Goal: Task Accomplishment & Management: Manage account settings

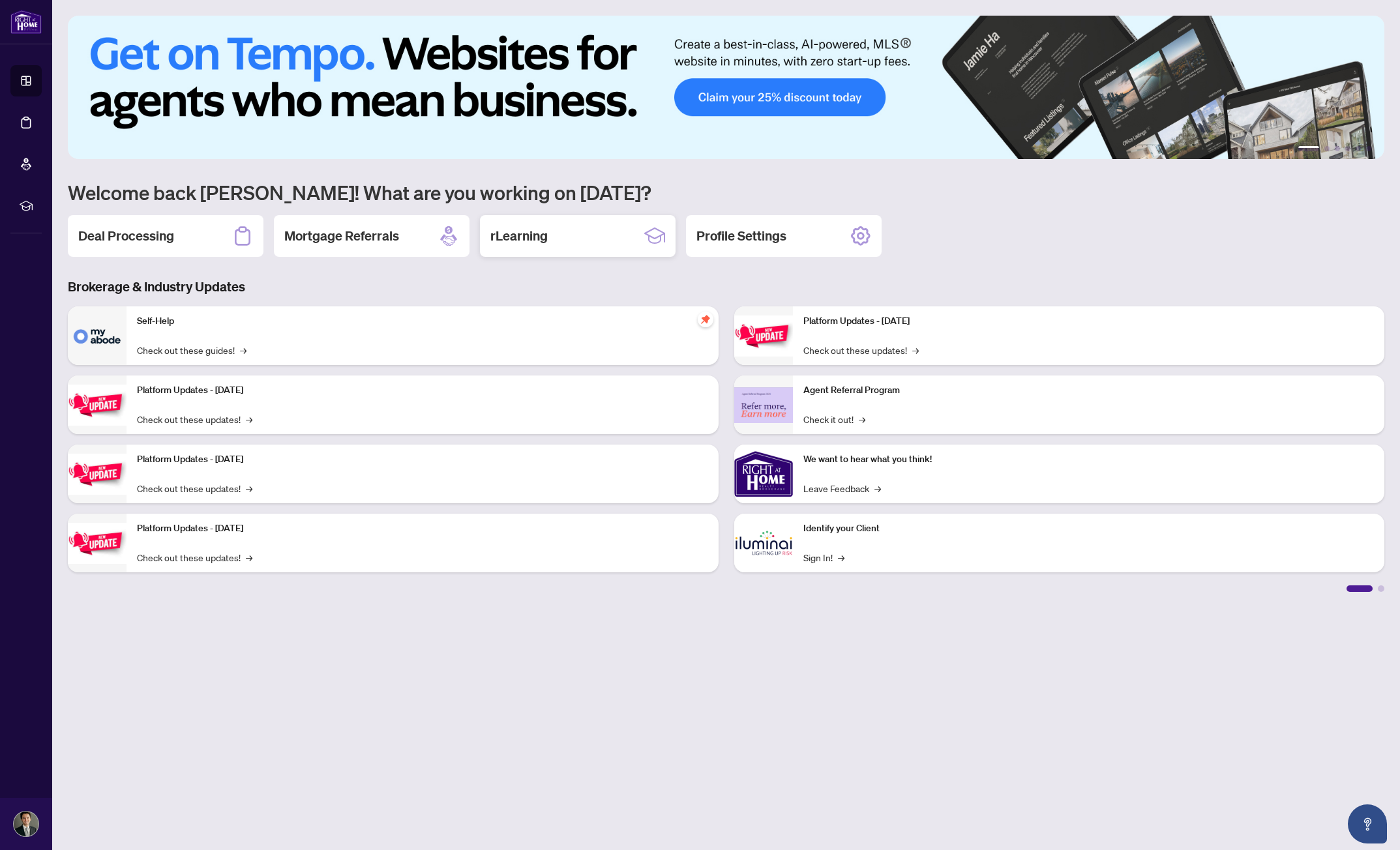
click at [577, 217] on div "rLearning" at bounding box center [578, 236] width 195 height 42
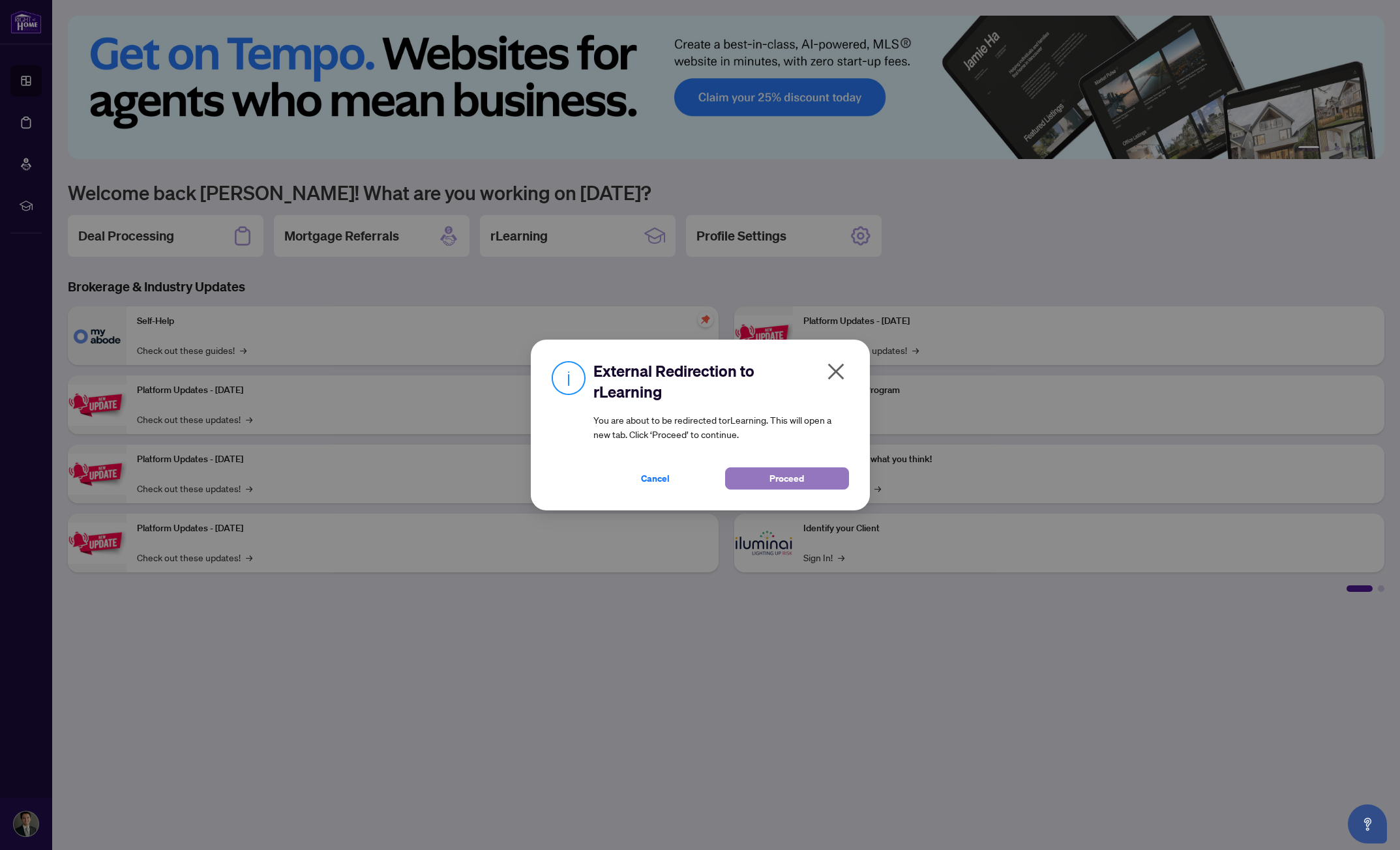
click at [762, 484] on button "Proceed" at bounding box center [787, 479] width 124 height 22
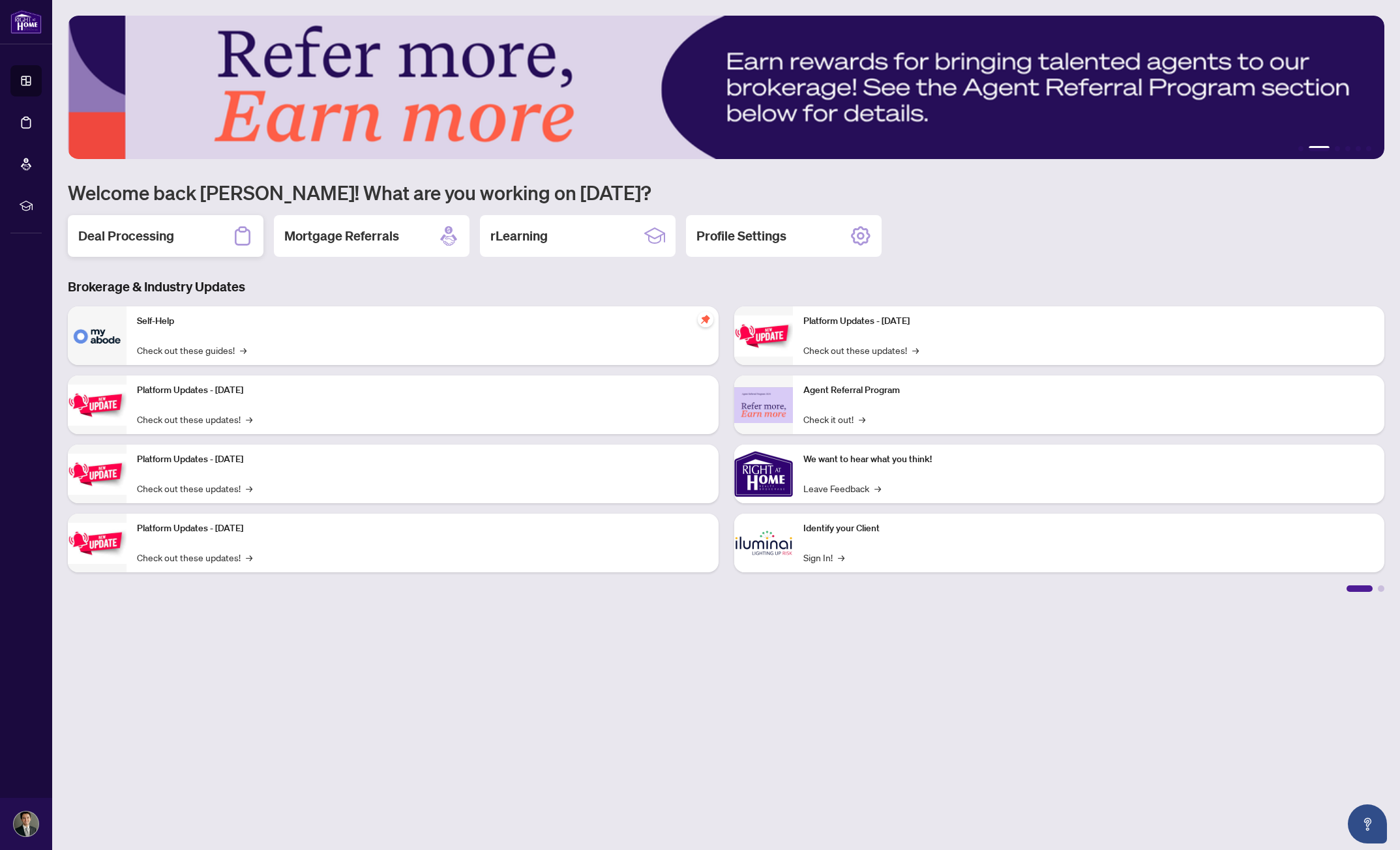
click at [200, 251] on div "Deal Processing" at bounding box center [166, 236] width 195 height 42
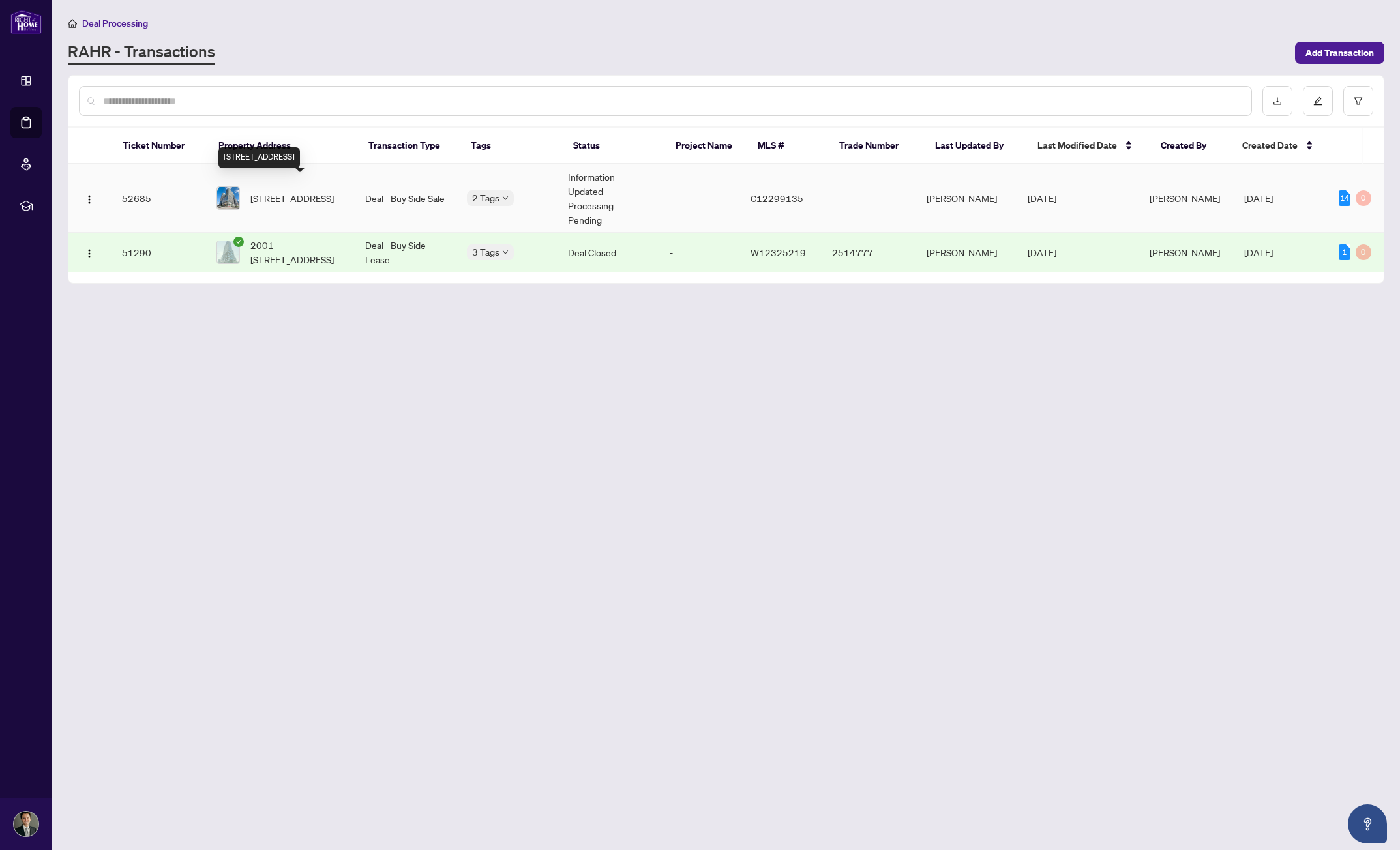
click at [319, 194] on span "[STREET_ADDRESS]" at bounding box center [292, 198] width 83 height 15
